Goal: Contribute content: Contribute content

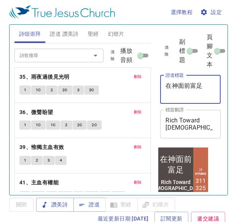
click at [201, 86] on textarea "在神面前富足" at bounding box center [190, 89] width 50 height 14
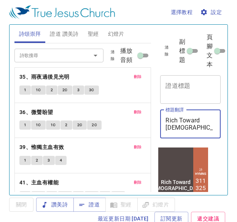
click at [203, 120] on textarea "Rich Toward God" at bounding box center [190, 124] width 50 height 14
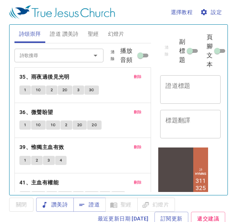
drag, startPoint x: 203, startPoint y: 104, endPoint x: 203, endPoint y: 92, distance: 12.2
click at [203, 92] on div "清除 副標題 頁腳文本 證道標題 x 證道標題 標題翻譯 x 標題翻譯 副標題 x 副標題 副標題翻譯 x 副標題翻譯 頁腳文本 頁腳文本" at bounding box center [189, 86] width 65 height 122
click at [203, 92] on textarea "證道標題" at bounding box center [190, 89] width 50 height 14
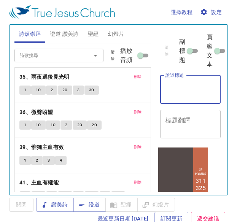
click at [187, 91] on textarea "證道標題" at bounding box center [190, 89] width 50 height 14
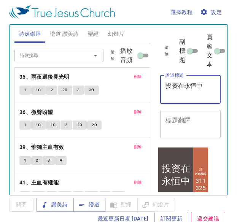
type textarea "投资在永恒中"
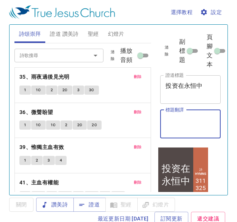
click at [186, 130] on textarea "標題翻譯" at bounding box center [190, 124] width 50 height 14
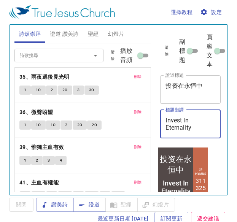
type textarea "Invest In Eternality"
click at [207, 86] on textarea "投资在永恒中" at bounding box center [190, 89] width 50 height 14
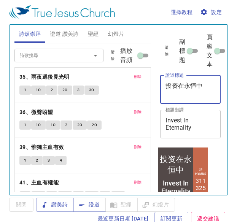
click at [207, 86] on textarea "投资在永恒中" at bounding box center [190, 89] width 50 height 14
click at [192, 125] on textarea "Invest In Eternality" at bounding box center [190, 124] width 50 height 14
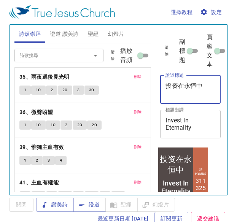
click at [167, 117] on textarea "Invest In Eternality" at bounding box center [190, 124] width 50 height 14
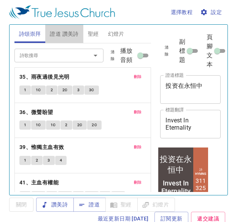
click at [71, 33] on span "證道 讚美詩" at bounding box center [64, 34] width 29 height 10
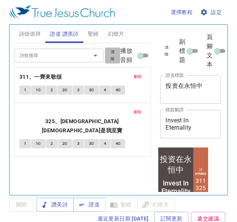
click at [114, 53] on span "清除" at bounding box center [113, 56] width 6 height 14
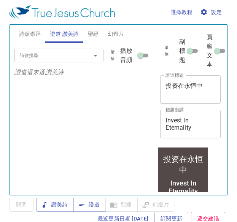
click at [75, 52] on input "詩歌搜尋" at bounding box center [48, 55] width 62 height 9
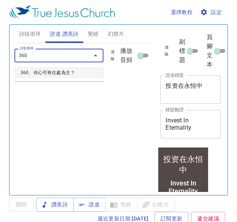
type input "360、你心可有住處為主？"
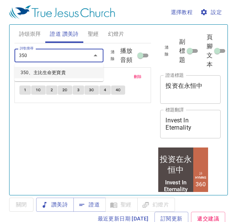
type input "350、主比生命更寶貴"
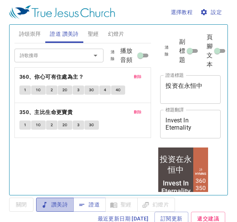
click at [65, 204] on span "讚美詩" at bounding box center [54, 205] width 25 height 10
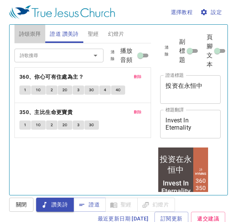
click at [30, 33] on span "詩頌崇拜" at bounding box center [30, 34] width 22 height 10
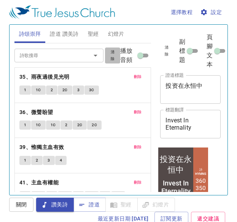
click at [110, 57] on span "清除" at bounding box center [113, 56] width 6 height 14
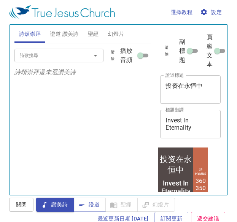
click at [56, 56] on input "詩歌搜尋" at bounding box center [48, 55] width 62 height 9
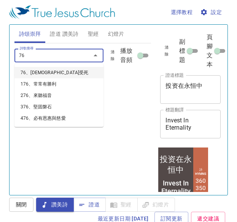
type input "76、[DEMOGRAPHIC_DATA]受死"
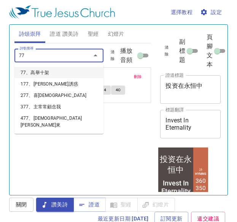
type input "77、高舉十架"
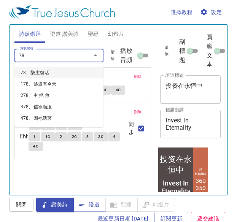
type input "78、樂主復活"
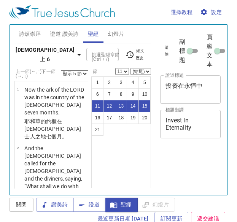
select select "5"
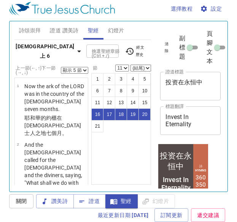
select select "16"
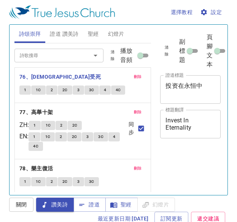
scroll to position [3, 0]
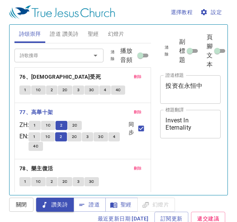
scroll to position [3, 0]
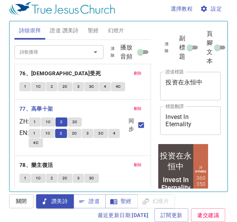
click at [74, 124] on button "2C" at bounding box center [75, 122] width 14 height 9
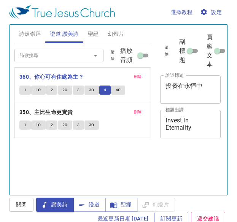
scroll to position [3, 0]
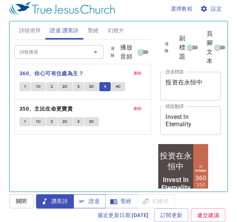
click at [86, 200] on icon "button" at bounding box center [82, 202] width 8 height 8
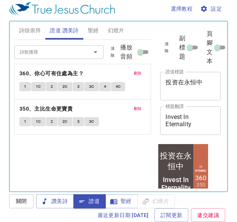
click at [86, 200] on span "證道" at bounding box center [89, 202] width 20 height 10
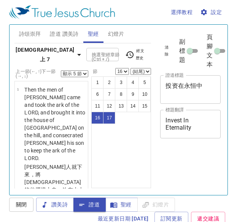
select select "5"
select select "16"
select select "5"
select select "16"
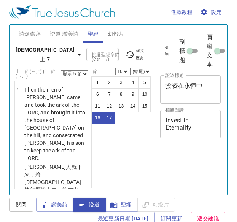
scroll to position [3, 0]
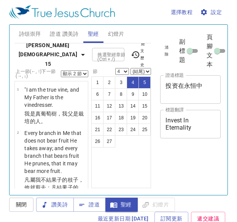
select select "2"
select select "4"
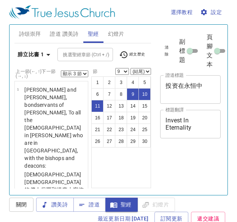
select select "3"
select select "9"
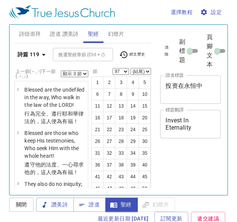
select select "3"
select select "97"
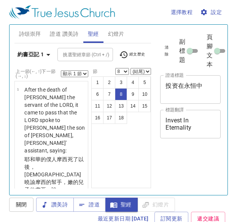
select select "8"
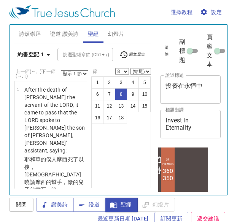
click at [41, 50] on b "約書亞記 1" at bounding box center [30, 55] width 26 height 10
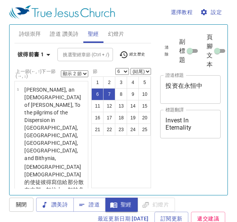
select select "2"
select select "6"
select select "2"
select select "6"
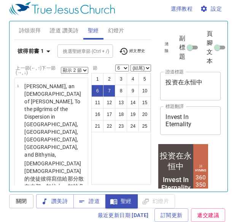
scroll to position [460, 0]
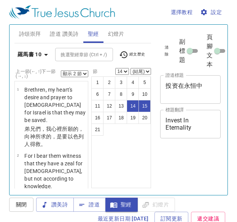
select select "2"
select select "14"
select select "2"
select select "14"
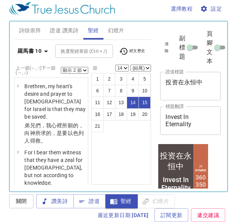
scroll to position [5, 0]
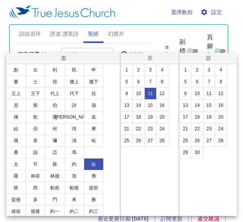
scroll to position [3, 0]
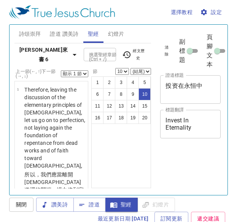
select select "10"
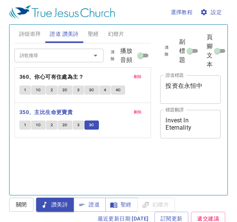
scroll to position [3, 0]
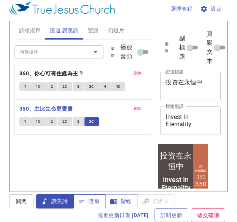
click at [97, 202] on span "證道" at bounding box center [89, 202] width 20 height 10
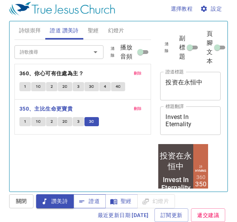
click at [97, 202] on span "證道" at bounding box center [89, 202] width 20 height 10
